Goal: Information Seeking & Learning: Learn about a topic

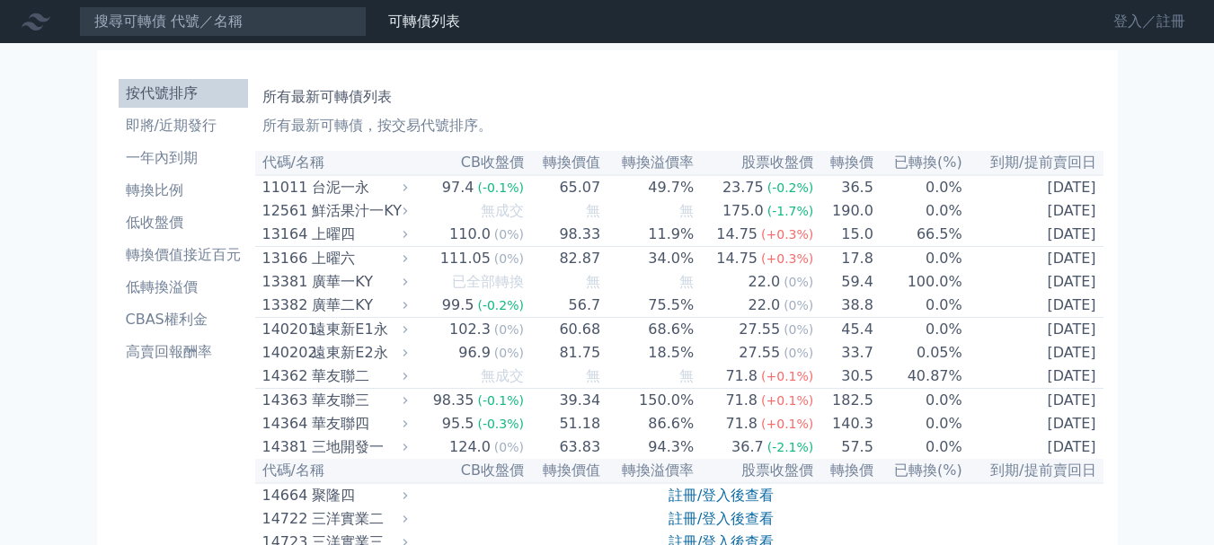
click at [1136, 12] on link "登入／註冊" at bounding box center [1149, 21] width 101 height 29
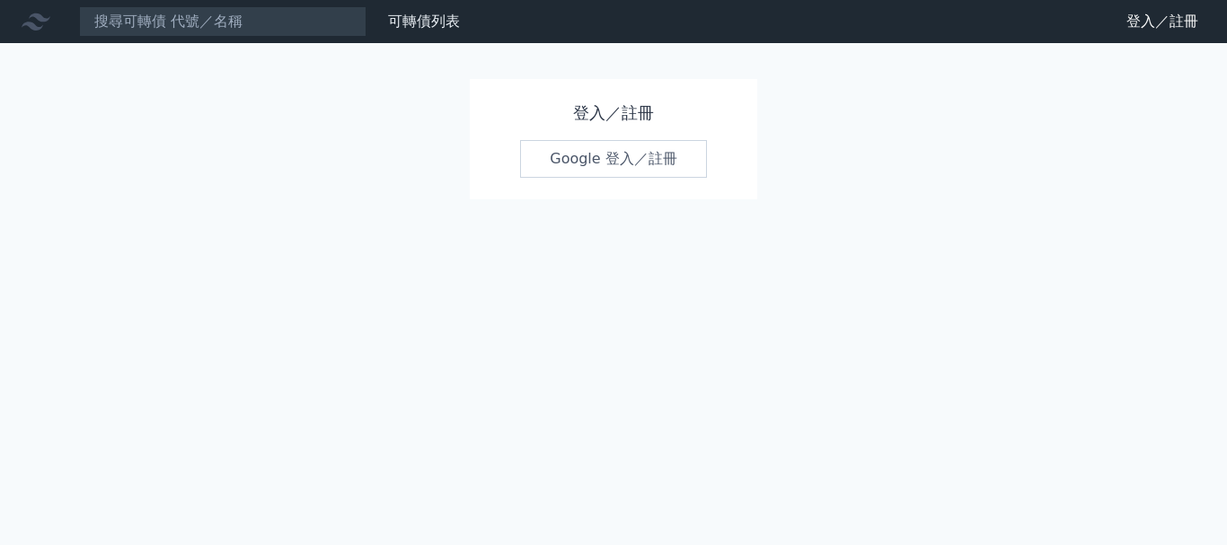
click at [616, 157] on link "Google 登入／註冊" at bounding box center [613, 159] width 187 height 38
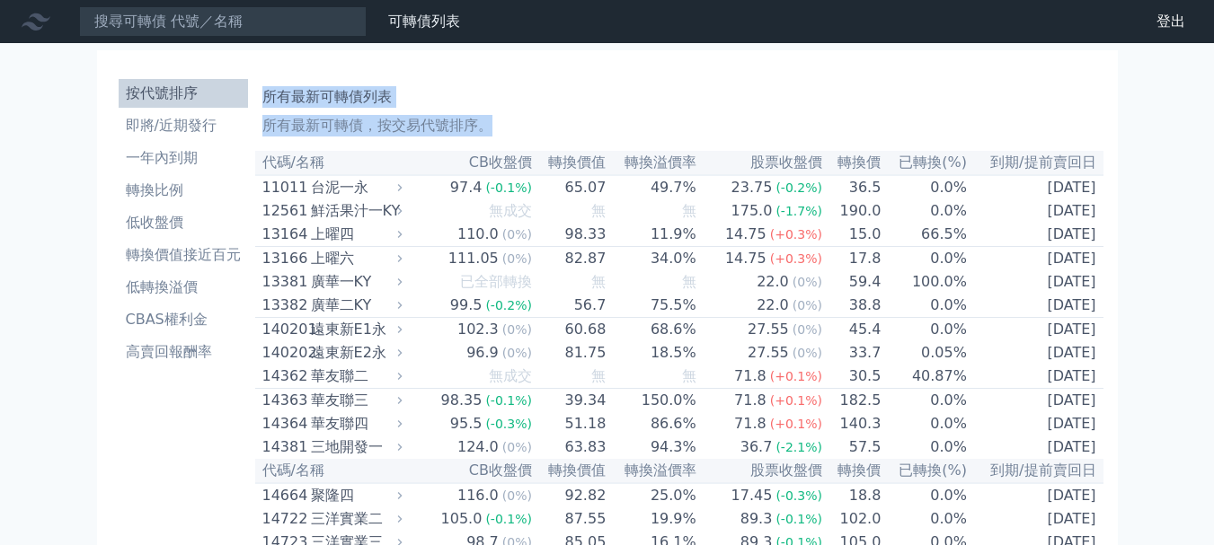
drag, startPoint x: 263, startPoint y: 97, endPoint x: 1164, endPoint y: 229, distance: 910.6
copy div "所有最新可轉債列表 所有最新可轉債，按交易代號排序。"
click at [157, 161] on li "一年內到期" at bounding box center [183, 158] width 129 height 22
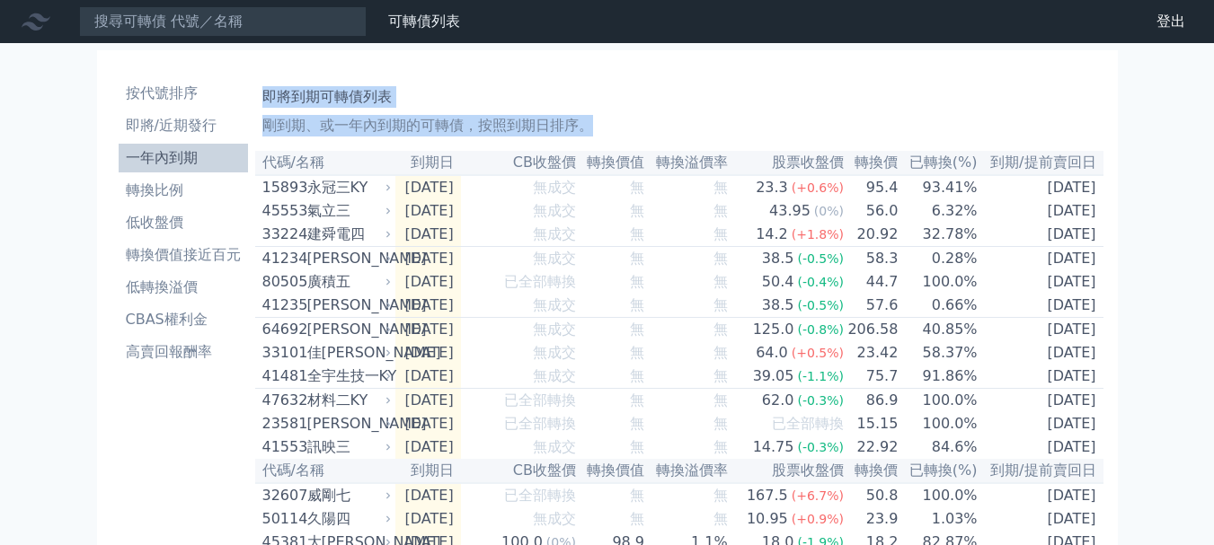
drag, startPoint x: 262, startPoint y: 98, endPoint x: 1153, endPoint y: 244, distance: 903.0
copy div "即將到期可轉債列表 剛到期、或一年內到期的可轉債，按照到期日排序。"
click at [152, 130] on li "即將/近期發行" at bounding box center [183, 126] width 129 height 22
